Goal: Task Accomplishment & Management: Manage account settings

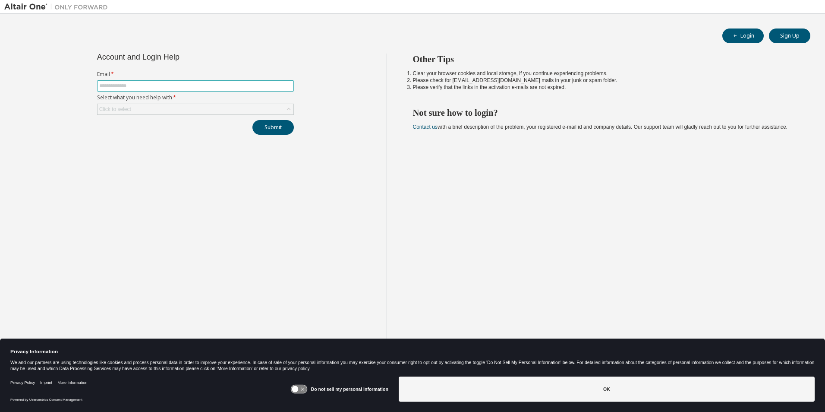
click at [237, 84] on input "text" at bounding box center [195, 85] width 192 height 7
click at [231, 86] on input "text" at bounding box center [195, 85] width 192 height 7
type input "**********"
click at [214, 107] on div "Click to select" at bounding box center [195, 109] width 196 height 10
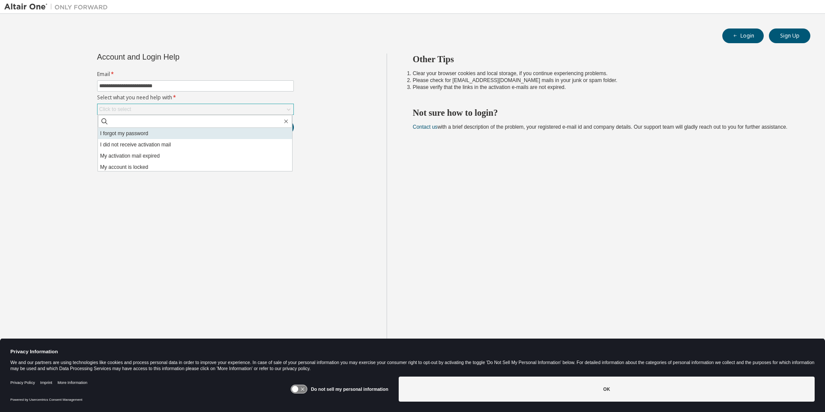
click at [194, 133] on li "I forgot my password" at bounding box center [195, 133] width 194 height 11
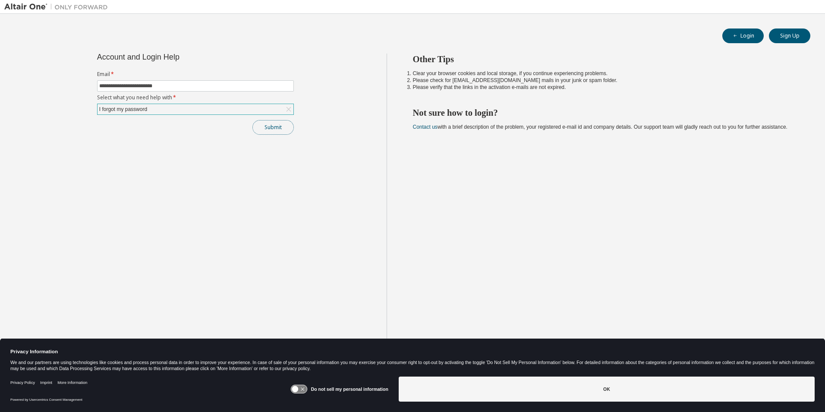
click at [264, 127] on button "Submit" at bounding box center [272, 127] width 41 height 15
drag, startPoint x: 264, startPoint y: 127, endPoint x: 334, endPoint y: 94, distance: 77.4
click at [334, 94] on div "**********" at bounding box center [195, 212] width 382 height 318
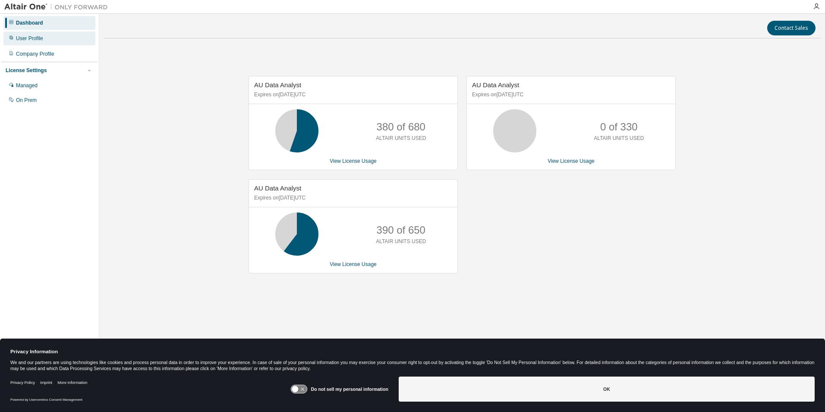
click at [46, 38] on div "User Profile" at bounding box center [49, 38] width 92 height 14
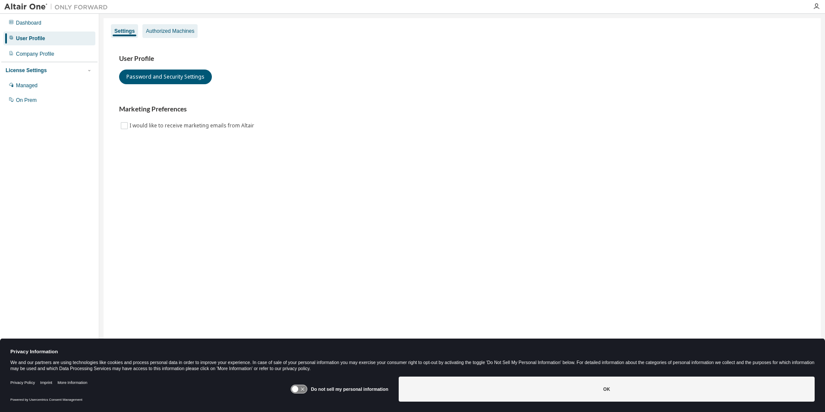
click at [161, 31] on div "Authorized Machines" at bounding box center [170, 31] width 48 height 7
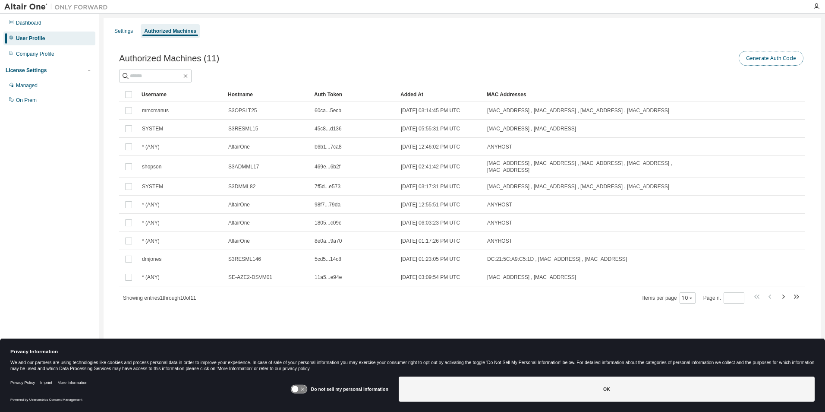
click at [765, 57] on button "Generate Auth Code" at bounding box center [770, 58] width 65 height 15
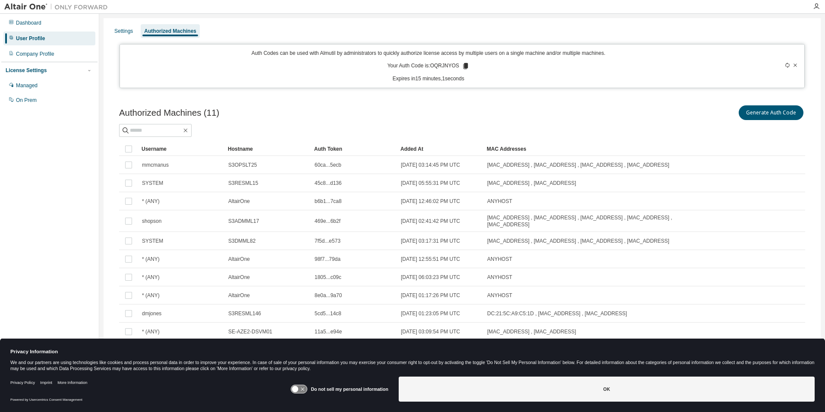
click at [465, 65] on icon at bounding box center [465, 66] width 5 height 6
